Goal: Find specific page/section: Find specific page/section

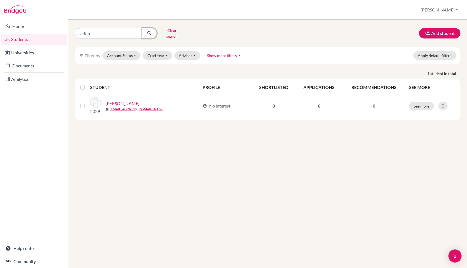
click at [152, 34] on icon "submit" at bounding box center [149, 33] width 5 height 5
click at [120, 32] on input "carina" at bounding box center [109, 33] width 68 height 10
type input "aung"
click button "submit" at bounding box center [149, 33] width 14 height 10
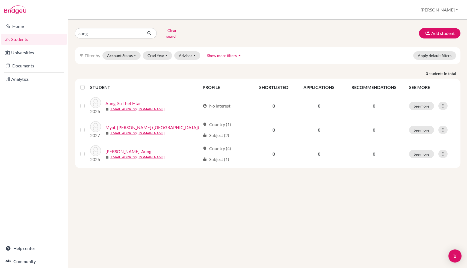
click at [113, 193] on div "aung Clear search Add student filter_list Filter by Account Status Active accou…" at bounding box center [267, 144] width 399 height 249
